Goal: Navigation & Orientation: Find specific page/section

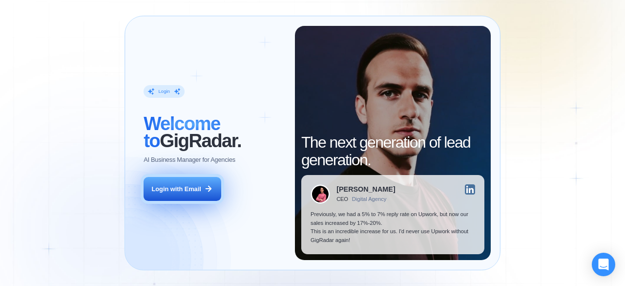
drag, startPoint x: 0, startPoint y: 0, endPoint x: 195, endPoint y: 192, distance: 273.5
click at [195, 192] on div "Login with Email" at bounding box center [176, 189] width 49 height 9
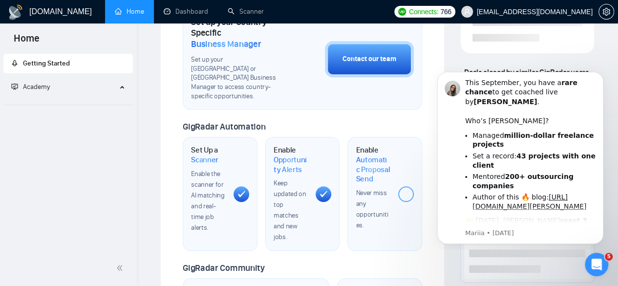
scroll to position [354, 0]
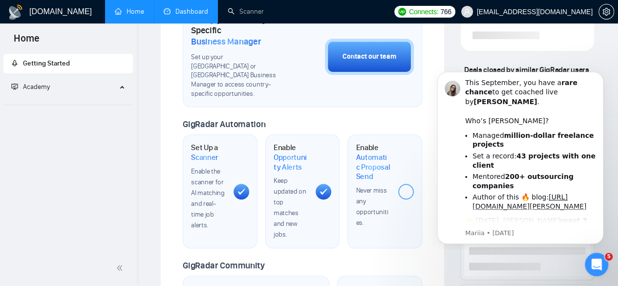
click at [170, 14] on link "Dashboard" at bounding box center [186, 11] width 44 height 8
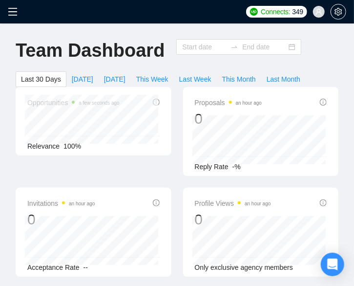
type input "[DATE]"
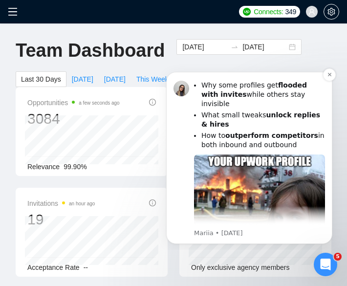
scroll to position [169, 0]
